Goal: Check status: Check status

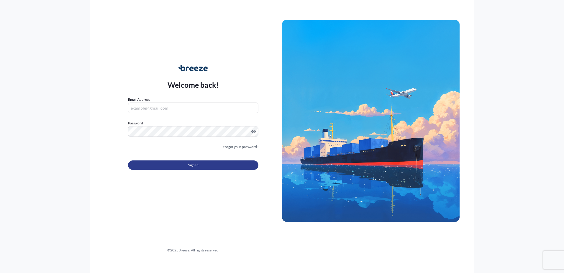
type input "[EMAIL_ADDRESS][DOMAIN_NAME]"
click at [188, 168] on button "Sign In" at bounding box center [193, 164] width 130 height 9
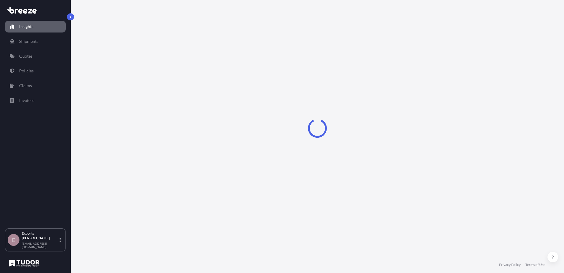
select select "2025"
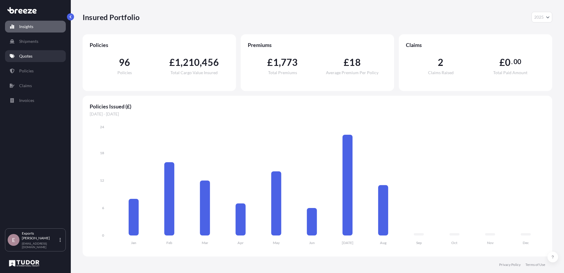
click at [22, 58] on p "Quotes" at bounding box center [25, 56] width 13 height 6
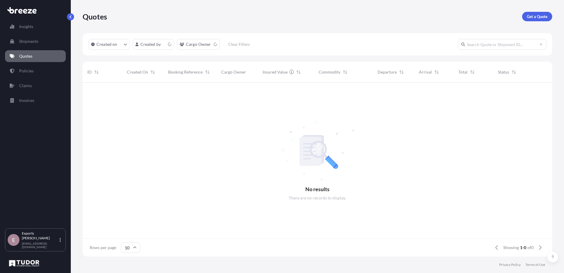
scroll to position [5, 5]
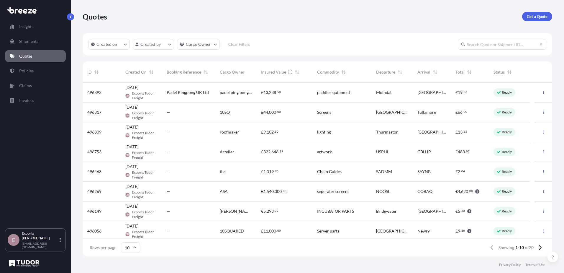
click at [273, 113] on span "000" at bounding box center [272, 112] width 7 height 4
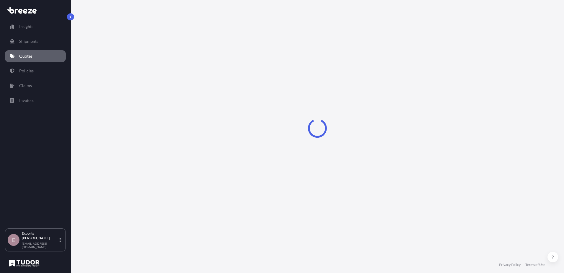
select select "Road"
select select "1"
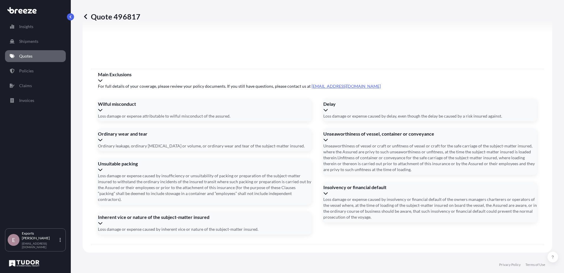
scroll to position [658, 0]
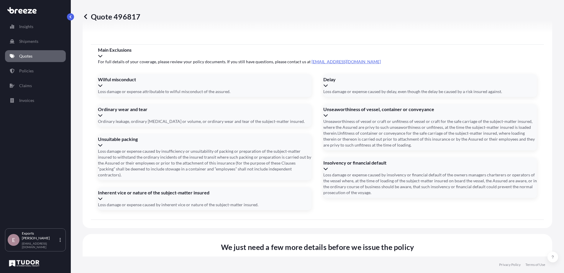
type input "175824"
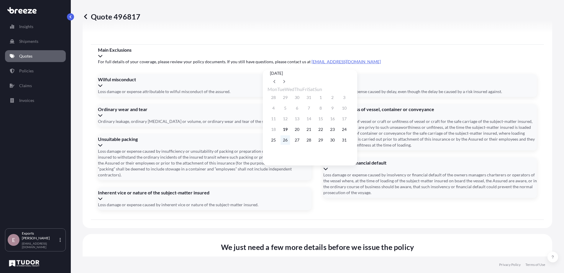
click at [289, 142] on button "26" at bounding box center [285, 139] width 9 height 9
type input "[DATE]"
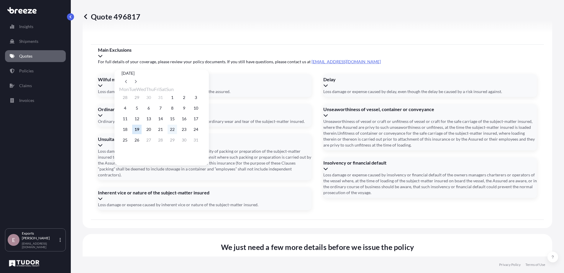
click at [177, 133] on button "22" at bounding box center [172, 129] width 9 height 9
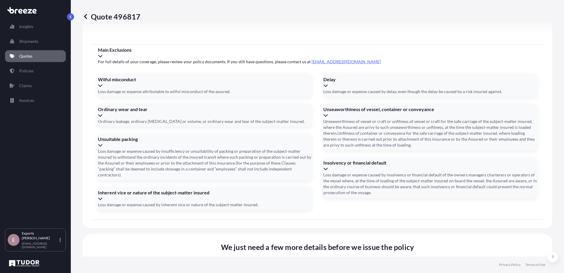
type input "[DATE]"
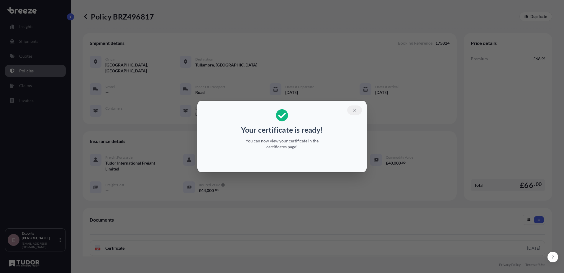
click at [354, 108] on icon "button" at bounding box center [354, 109] width 5 height 5
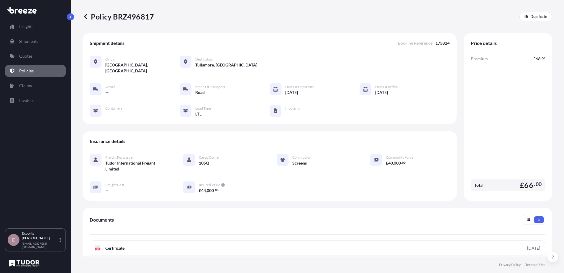
scroll to position [82, 0]
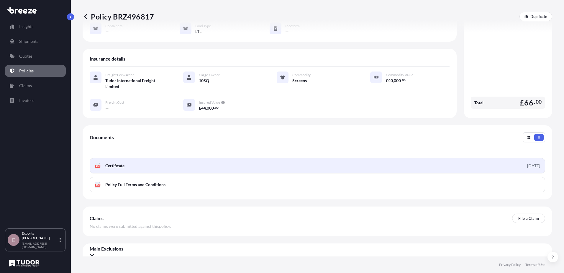
click at [121, 163] on span "Certificate" at bounding box center [114, 166] width 19 height 6
